Goal: Task Accomplishment & Management: Manage account settings

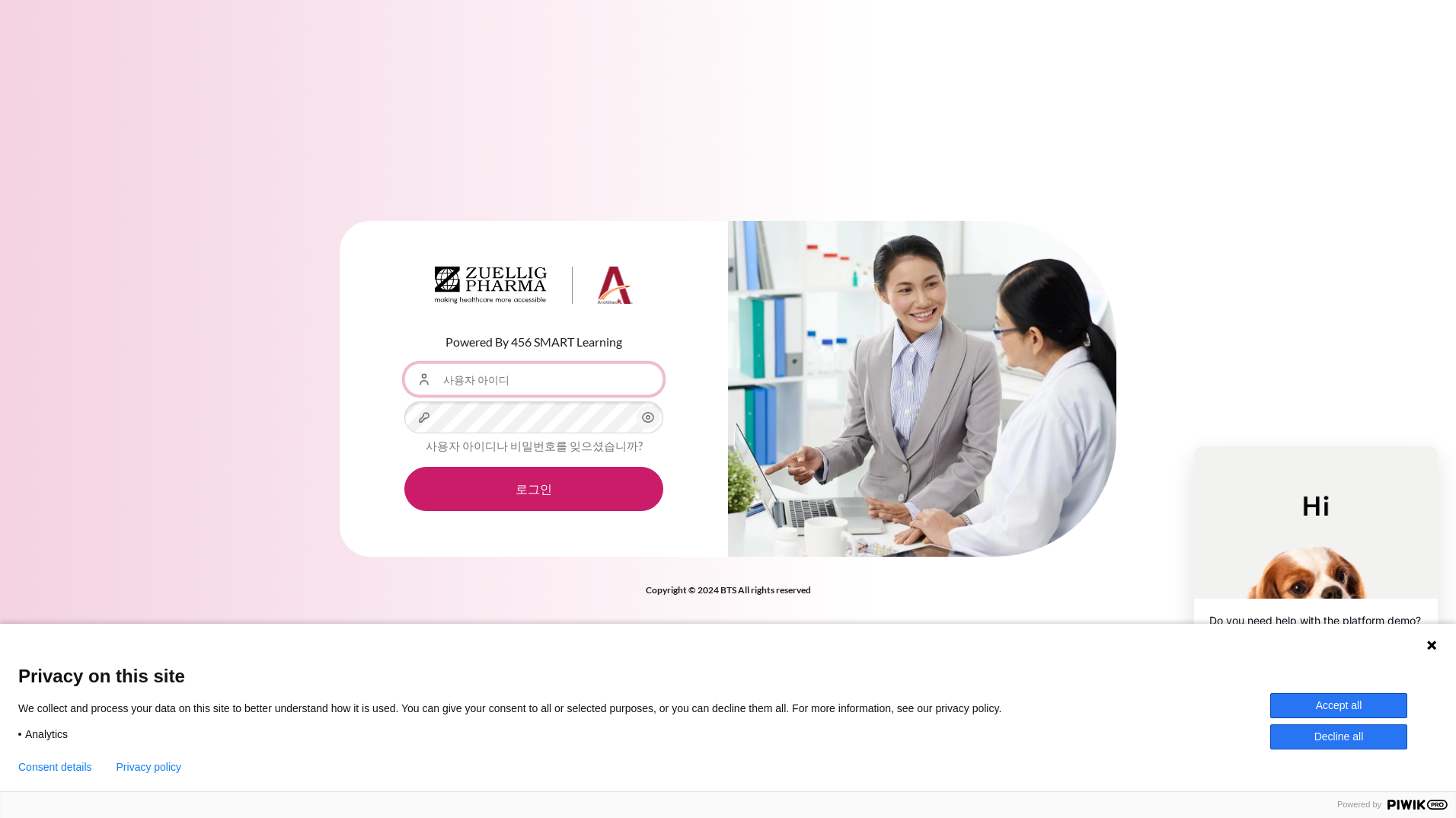
click at [574, 376] on input "사용자 아이디" at bounding box center [534, 379] width 259 height 32
type input "JHLee05@zuelligpharma.com"
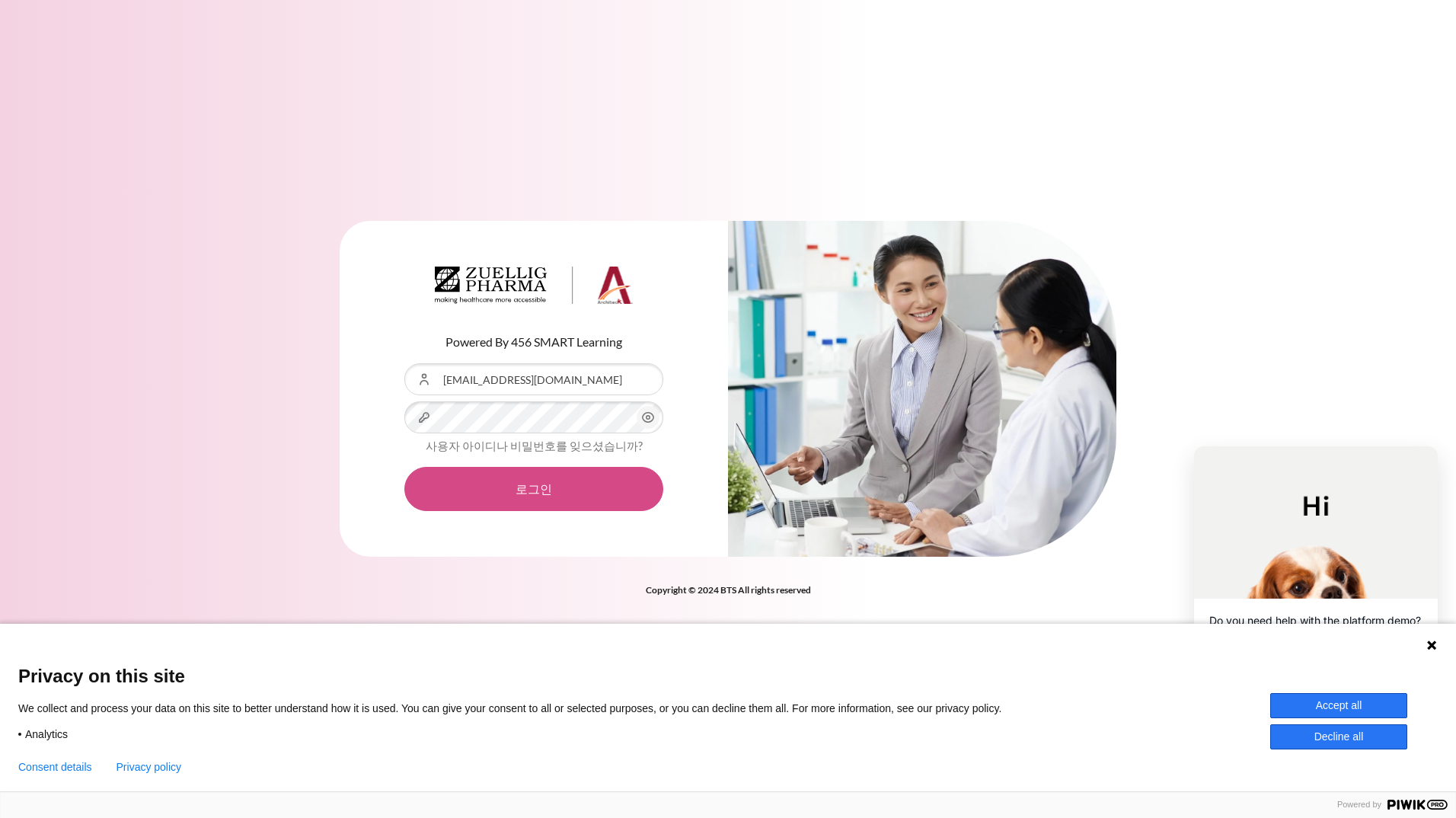
click at [513, 478] on button "로그인" at bounding box center [534, 489] width 259 height 44
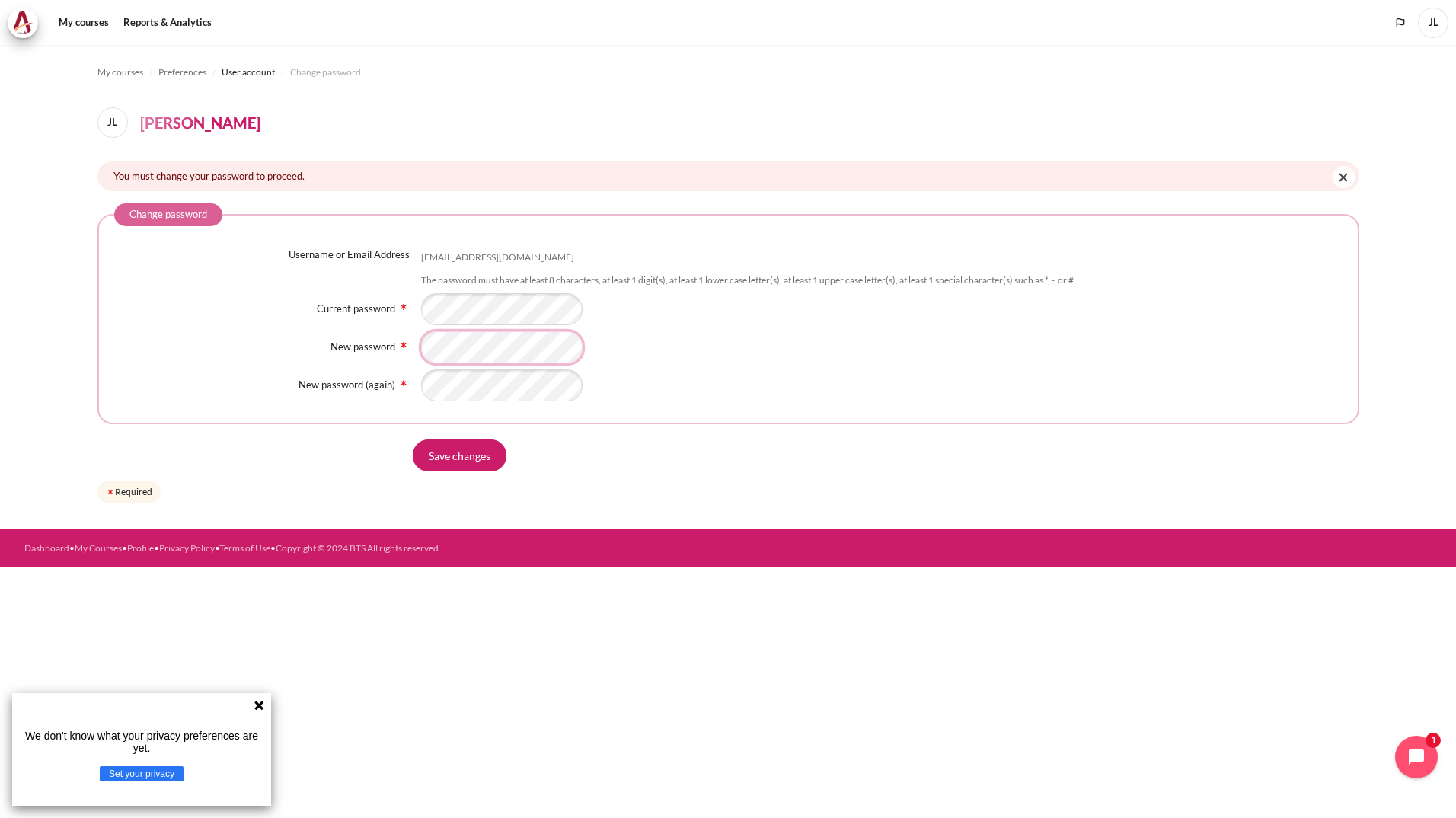
click at [518, 373] on div "Username or Email Address jhlee05@zuelligpharma.com The password must have at l…" at bounding box center [728, 325] width 1228 height 155
click at [457, 448] on input "Save changes" at bounding box center [459, 455] width 93 height 32
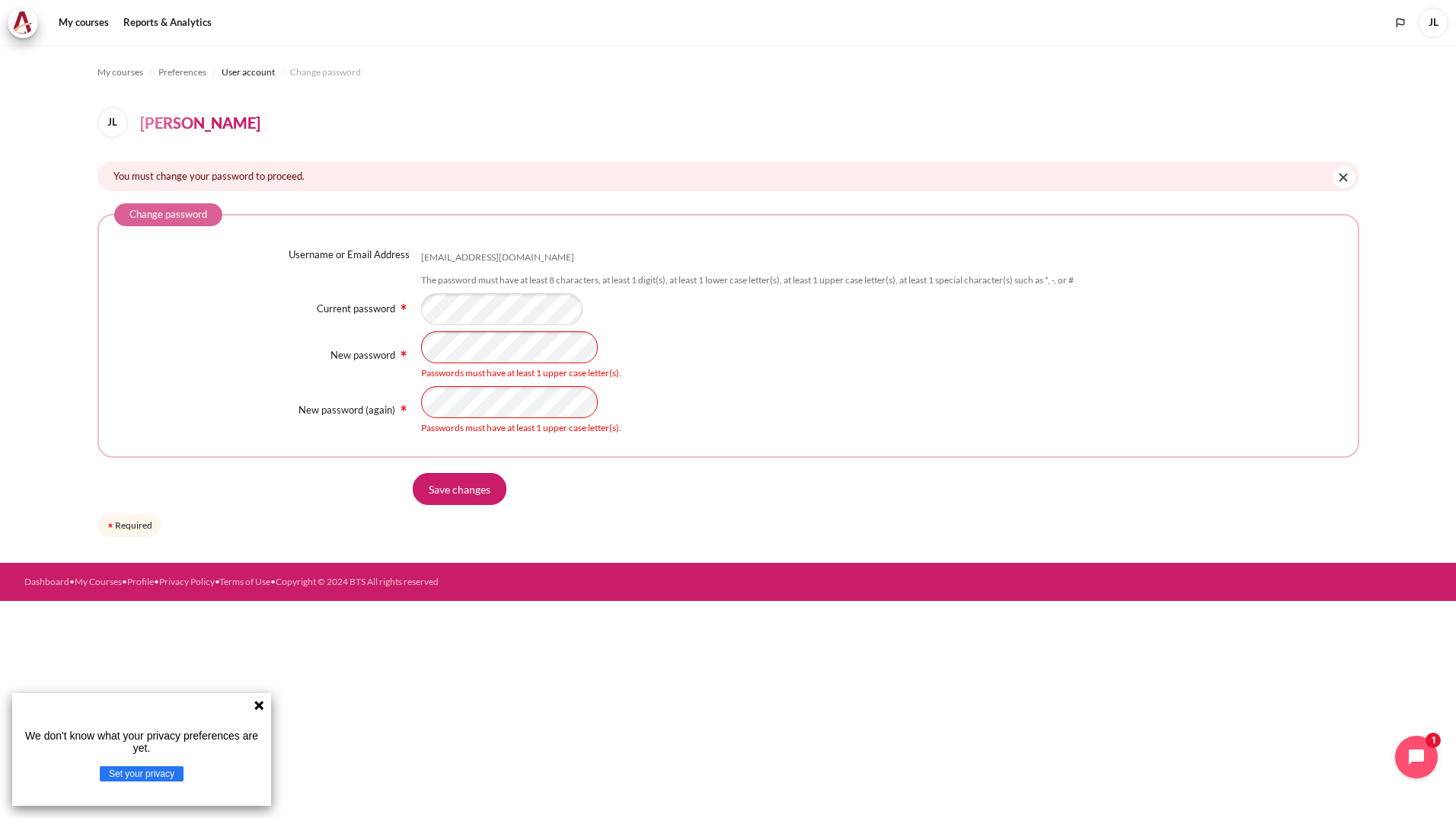
click at [254, 708] on icon at bounding box center [259, 705] width 12 height 12
click at [358, 371] on div "New password Passwords must have at least 1 upper case letter(s)." at bounding box center [728, 355] width 1228 height 48
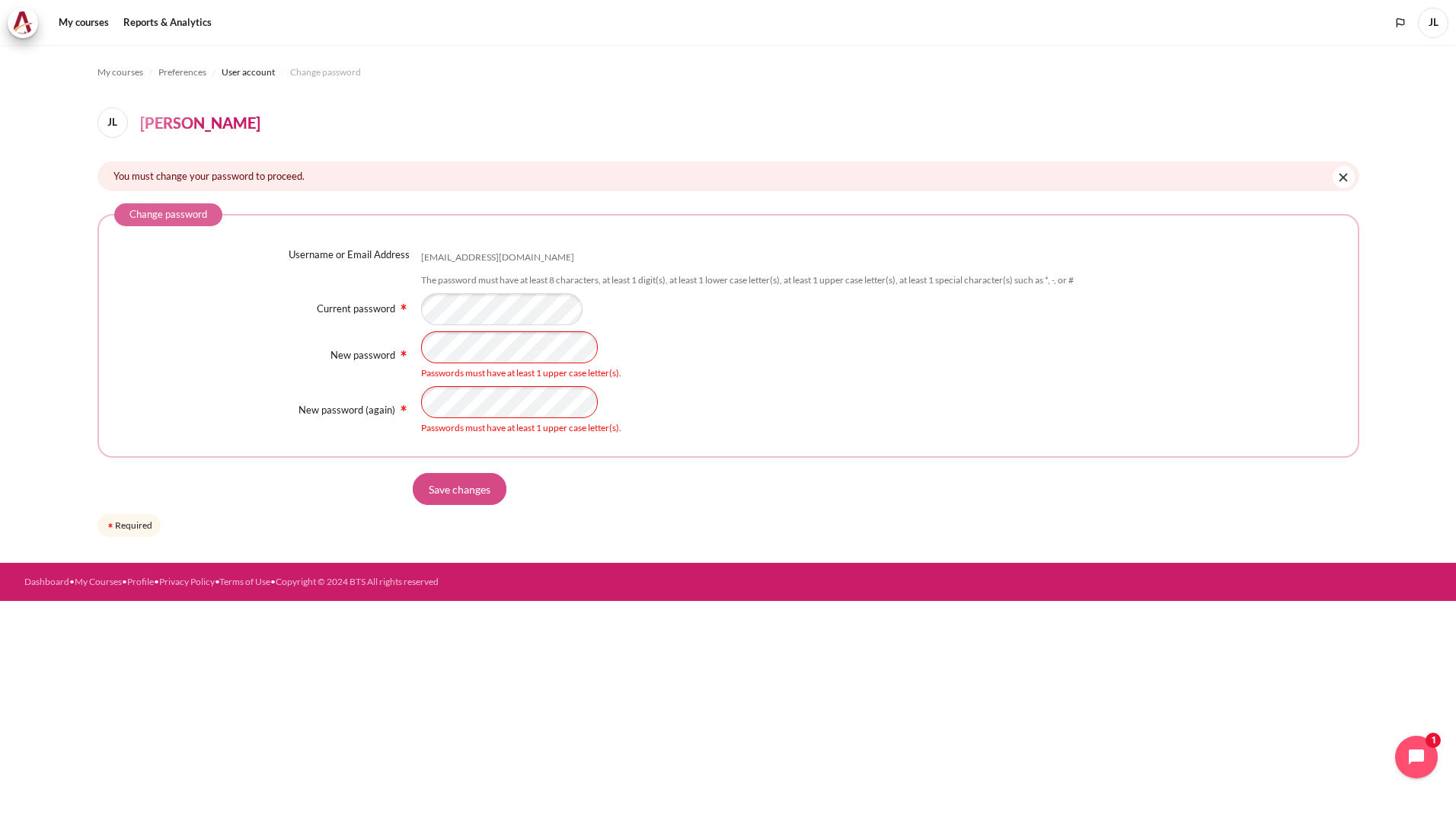
click at [496, 490] on input "Save changes" at bounding box center [459, 489] width 93 height 32
click at [254, 325] on div "Username or Email Address [EMAIL_ADDRESS][DOMAIN_NAME] The password must have a…" at bounding box center [728, 341] width 1228 height 188
click at [0, 313] on html "Skip to main content My courses JL" at bounding box center [728, 409] width 1456 height 818
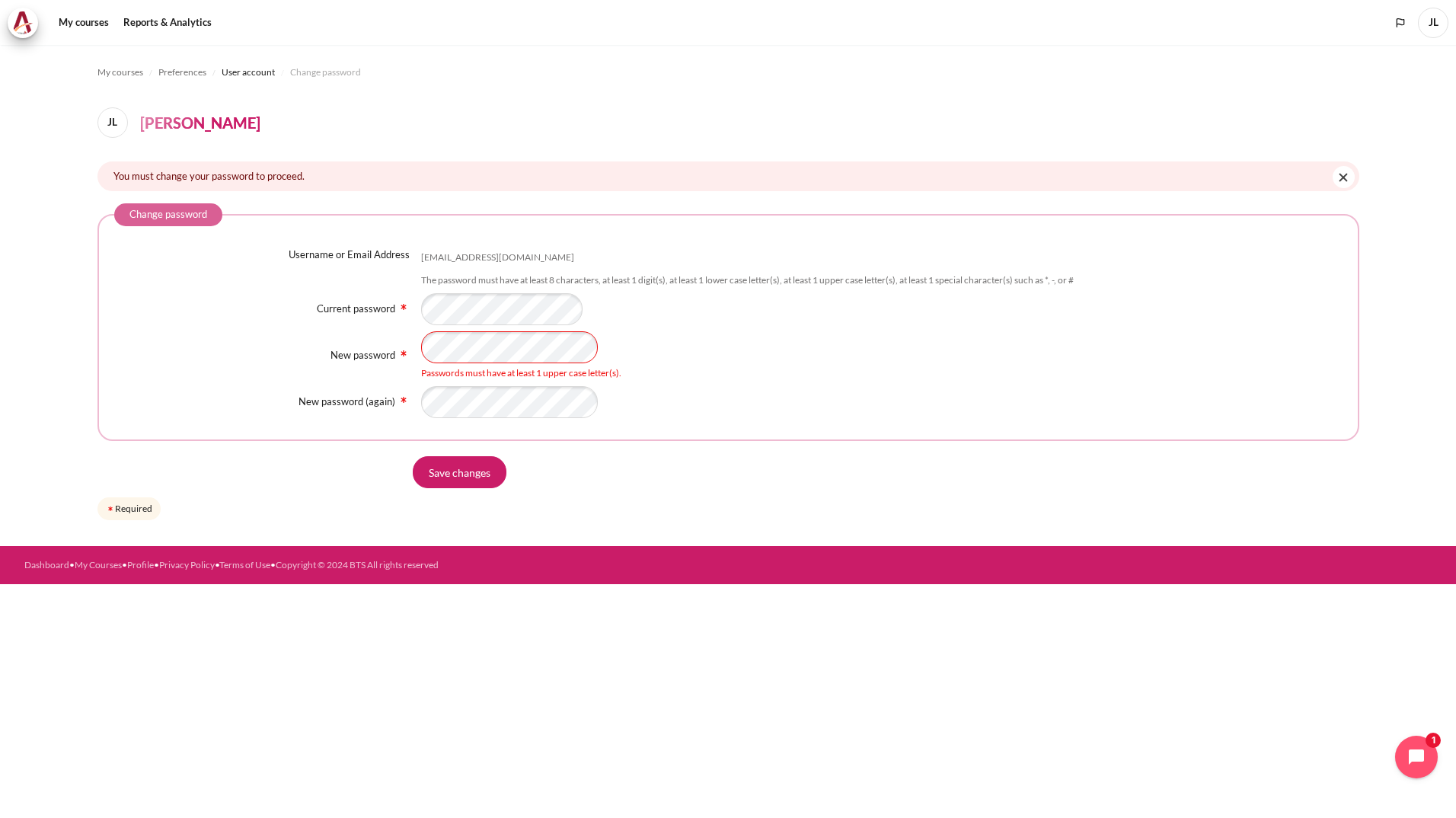
click at [648, 507] on form "Change password Username or Email Address jhlee05@zuelligpharma.com The passwor…" at bounding box center [728, 363] width 1262 height 320
click at [371, 321] on div "Username or Email Address jhlee05@zuelligpharma.com The password must have at l…" at bounding box center [728, 332] width 1228 height 172
click at [465, 468] on input "Save changes" at bounding box center [459, 472] width 93 height 32
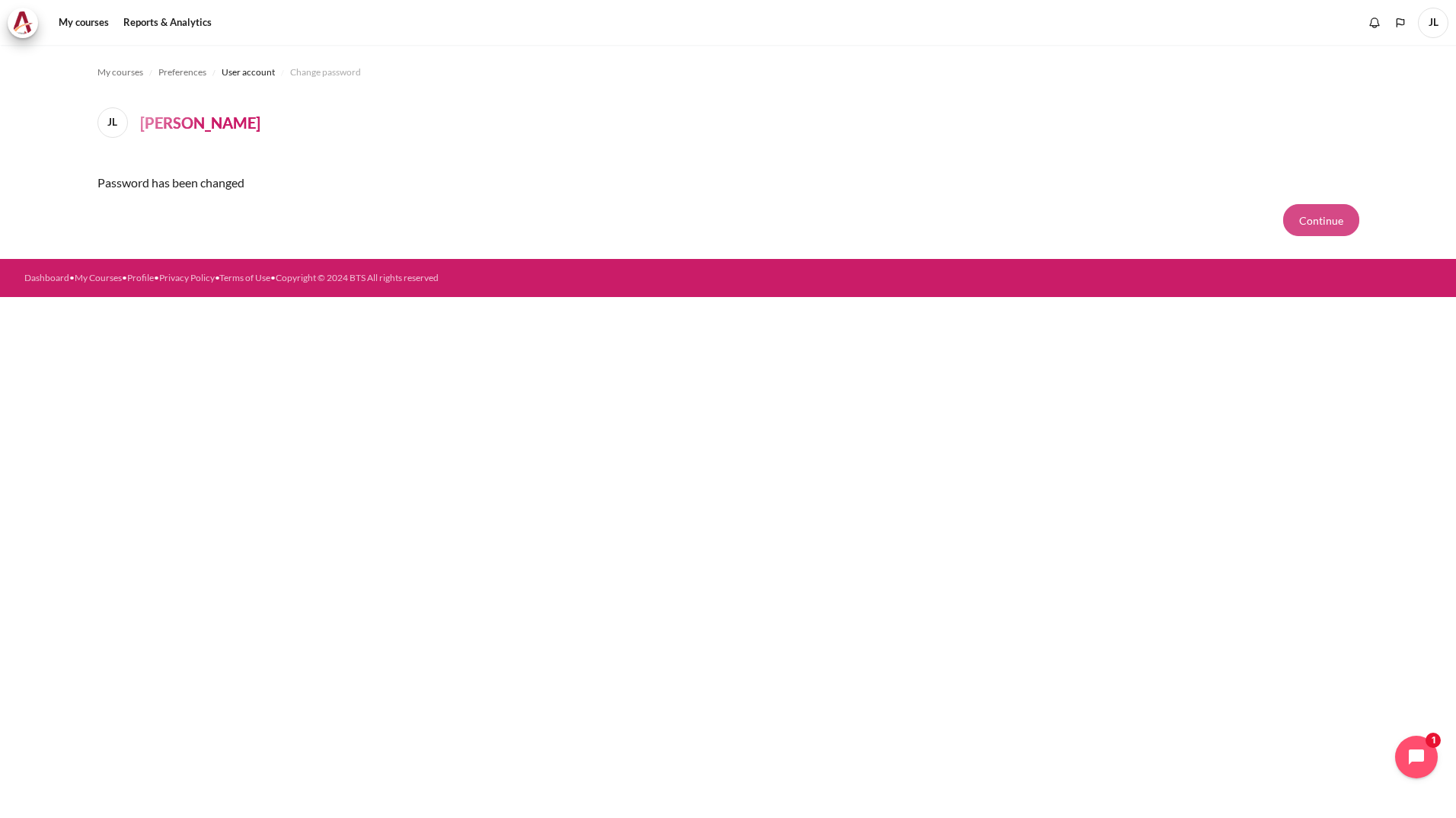
click at [1331, 220] on button "Continue" at bounding box center [1321, 220] width 77 height 32
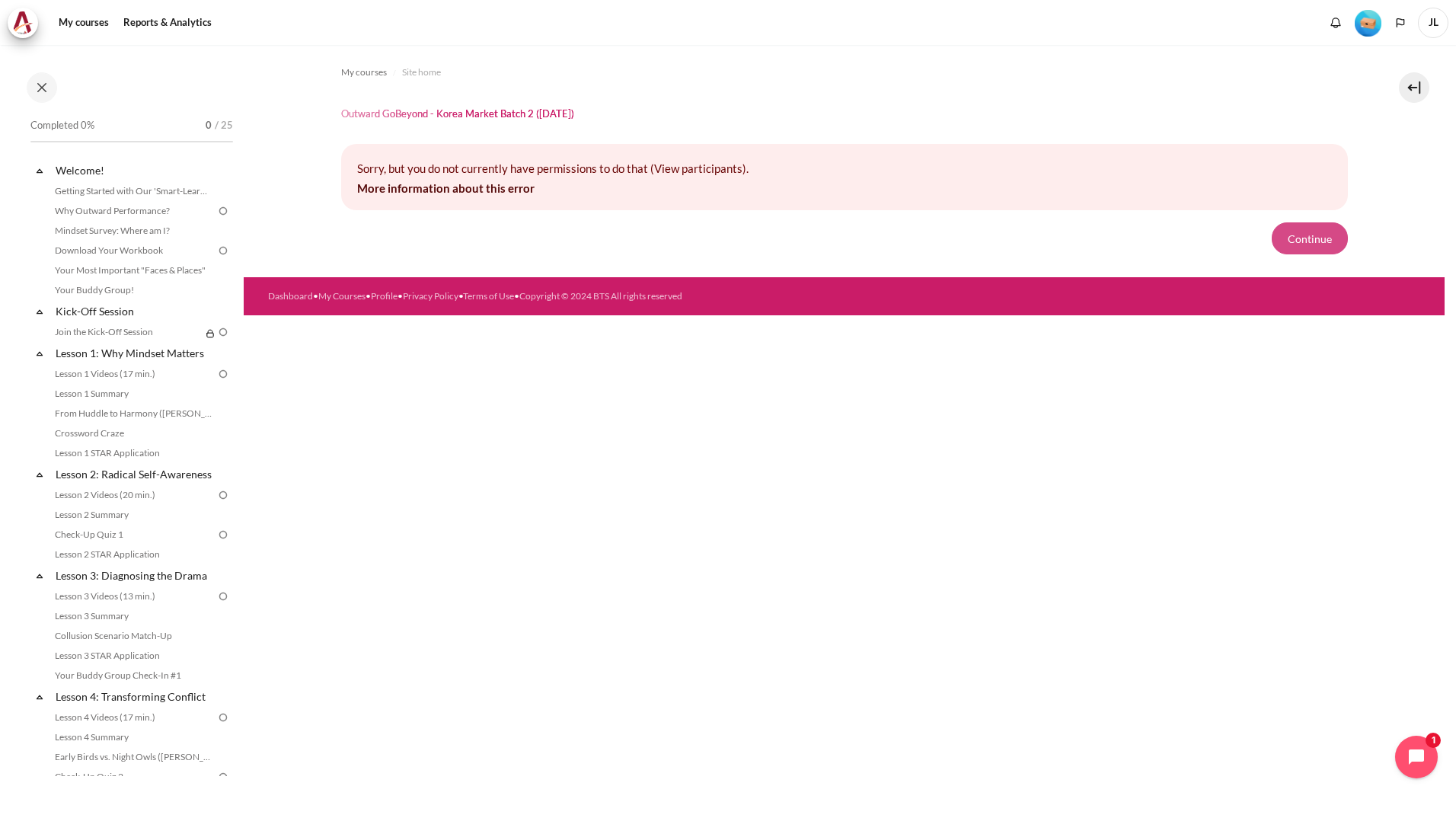
click at [1315, 238] on button "Continue" at bounding box center [1310, 238] width 77 height 32
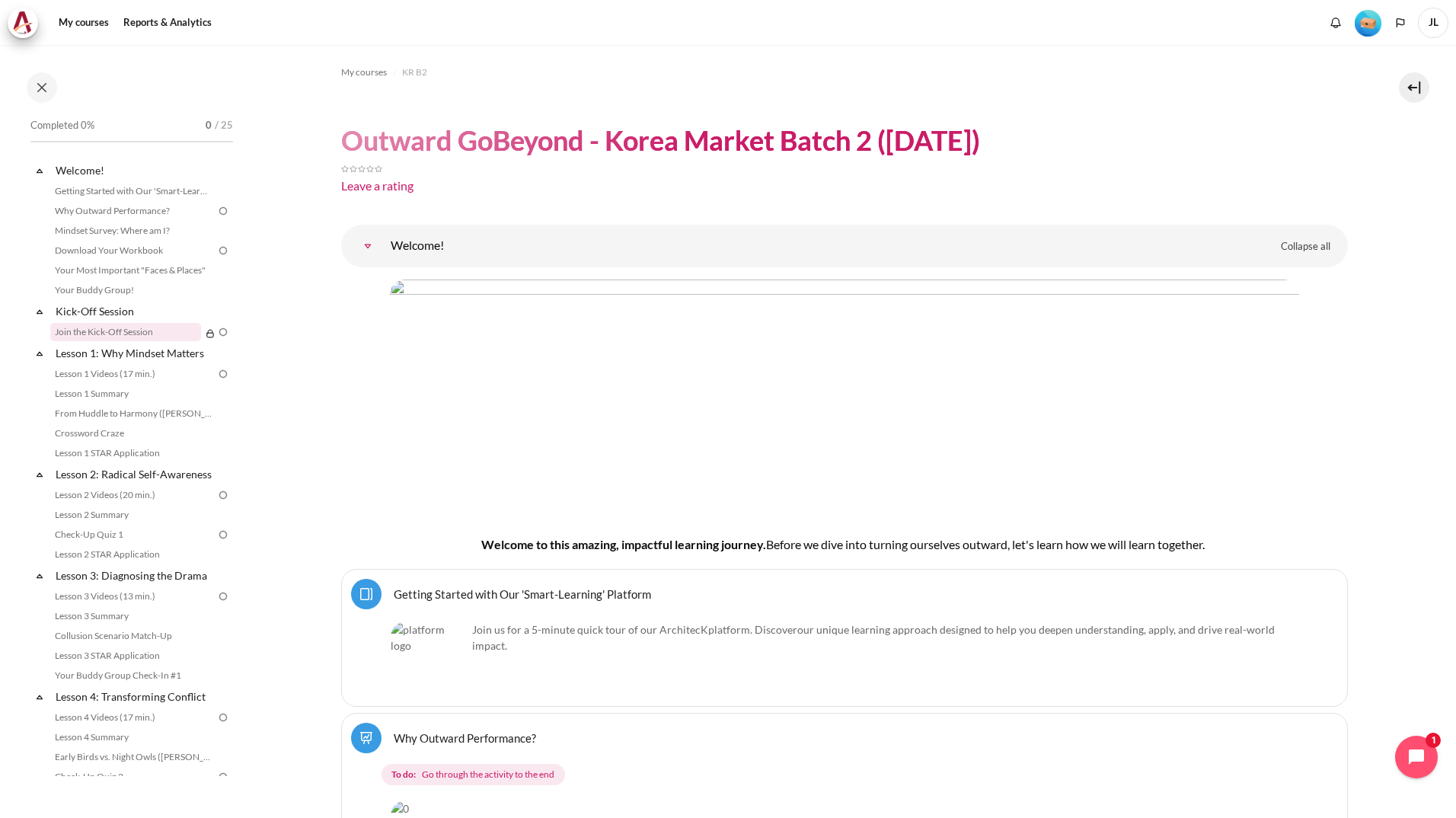
click at [143, 332] on link "Join the Kick-Off Session" at bounding box center [125, 332] width 150 height 18
